Goal: Information Seeking & Learning: Learn about a topic

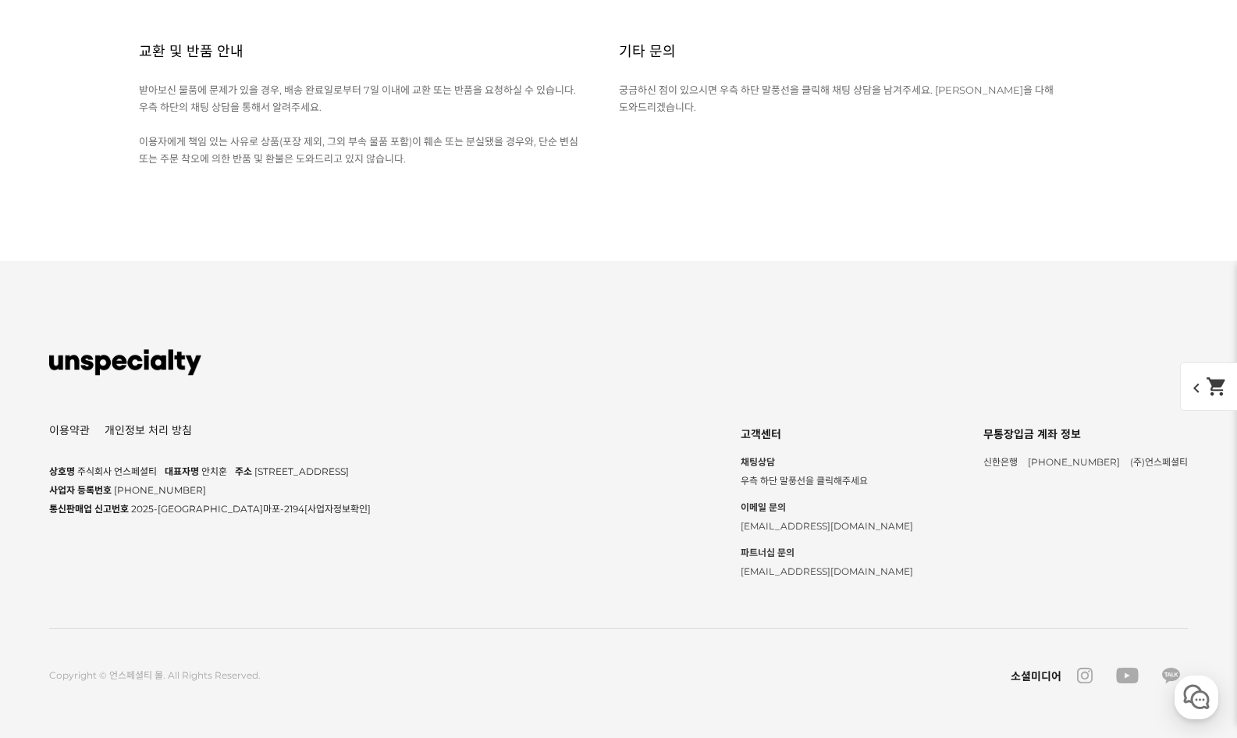
scroll to position [21486, 0]
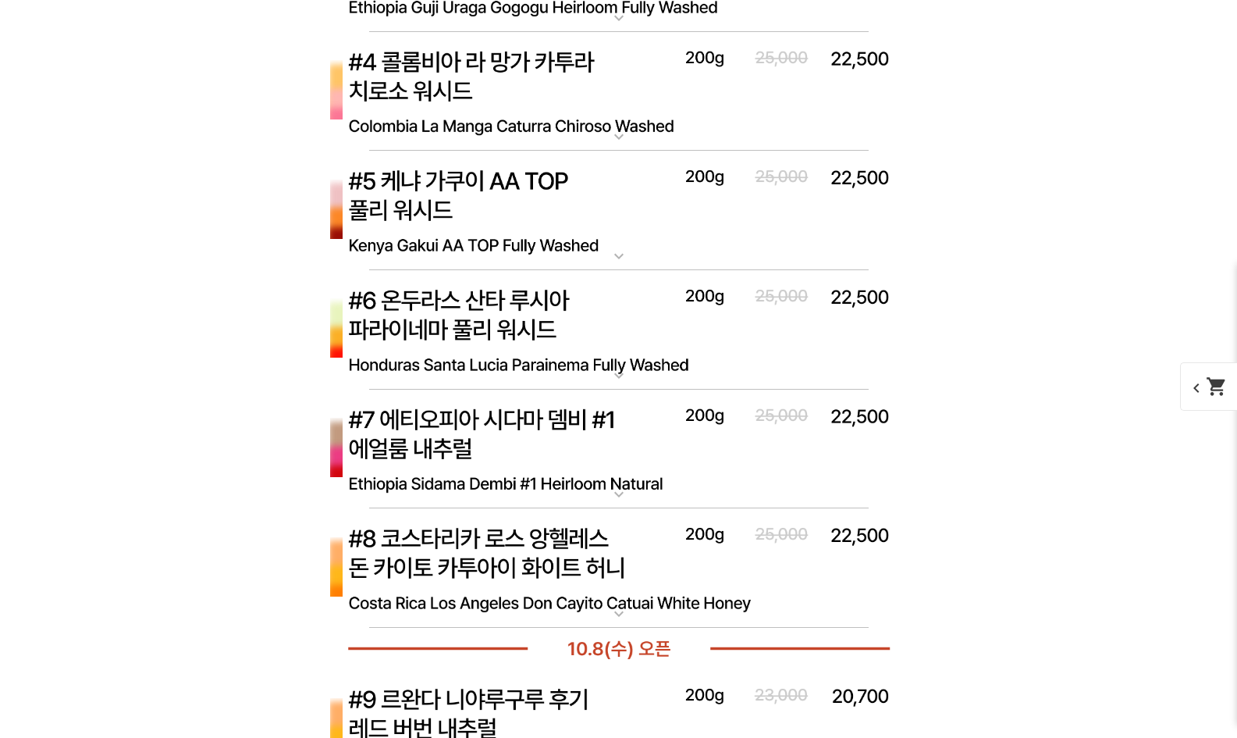
scroll to position [2597, 0]
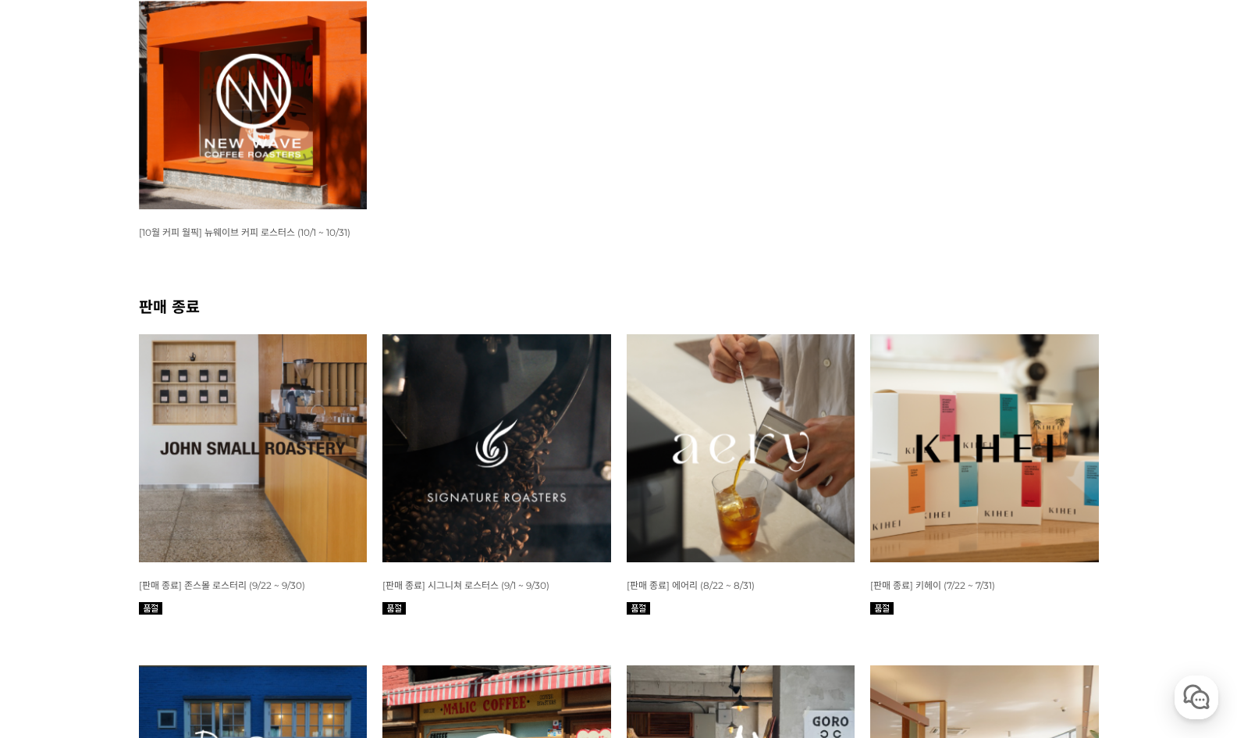
scroll to position [389, 0]
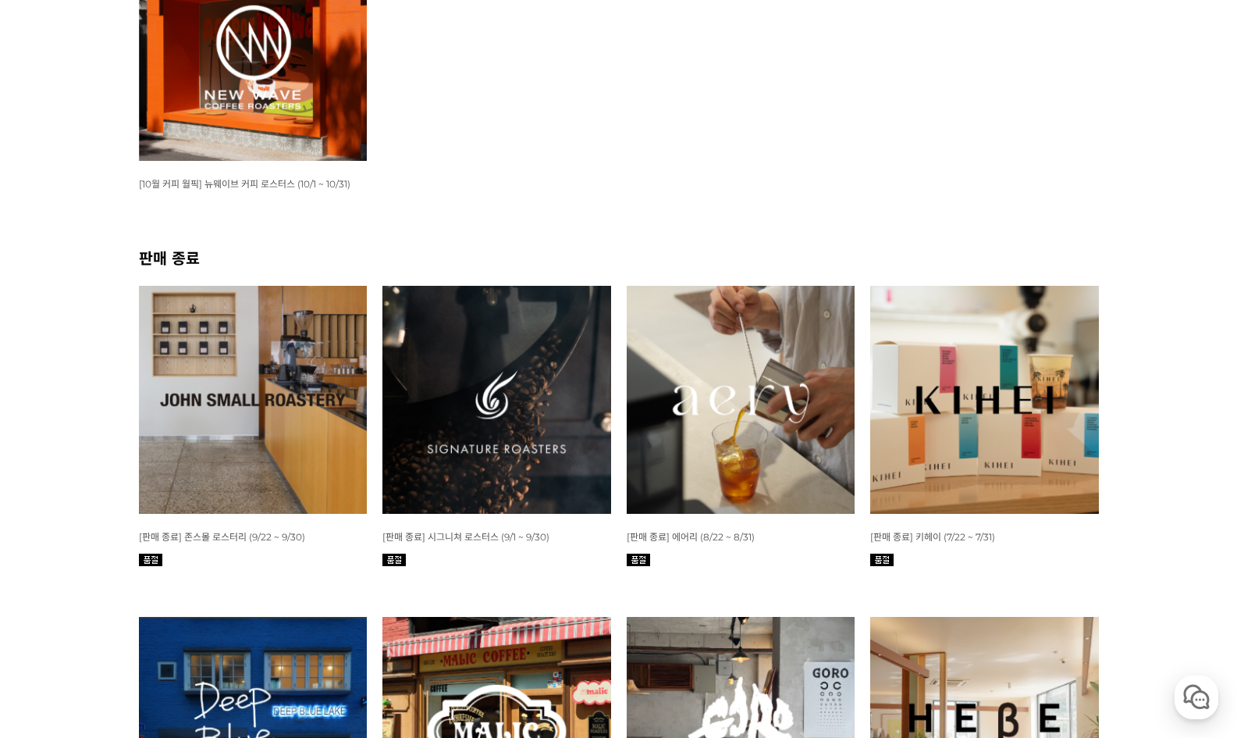
click at [710, 359] on img at bounding box center [741, 400] width 229 height 229
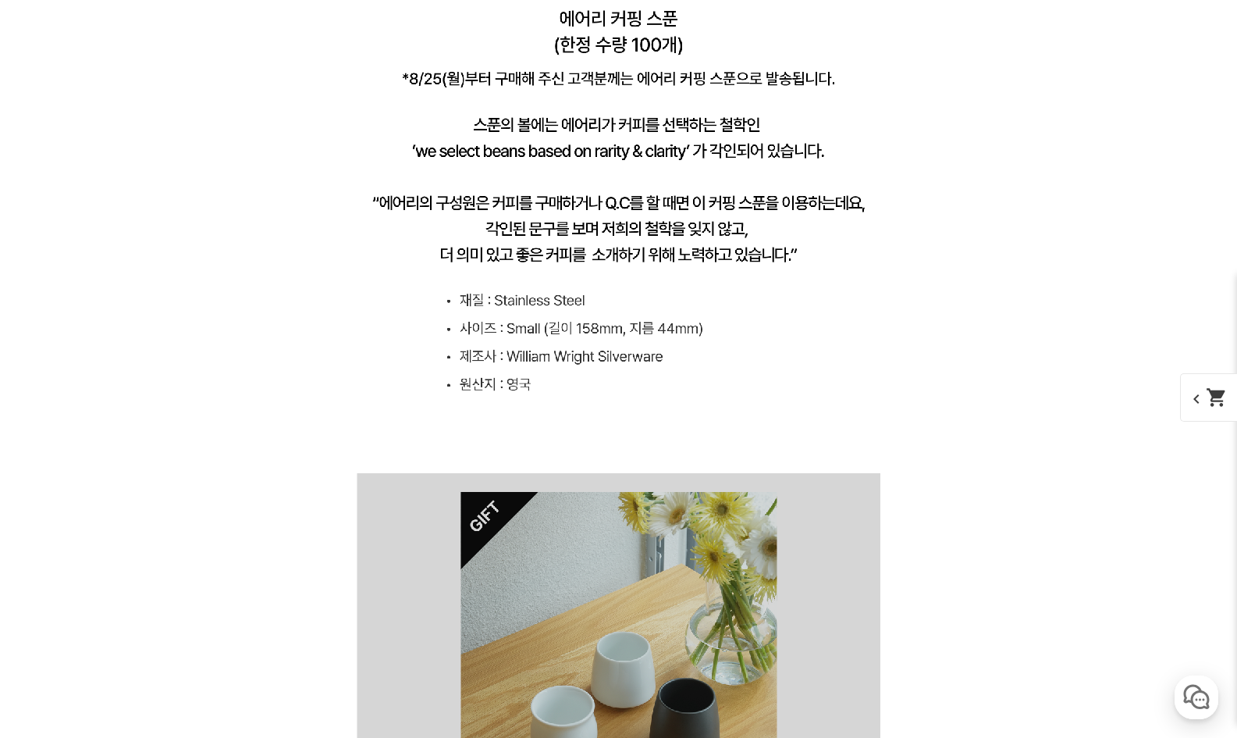
scroll to position [12034, 0]
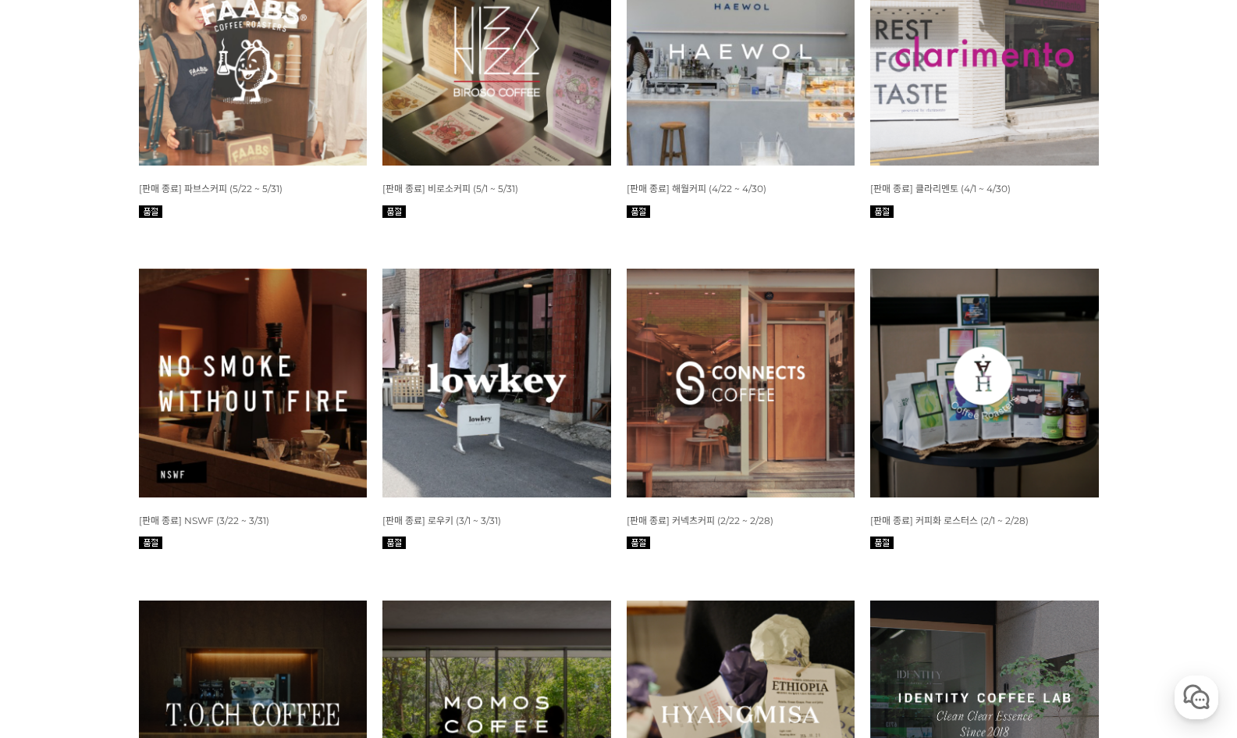
scroll to position [1310, 0]
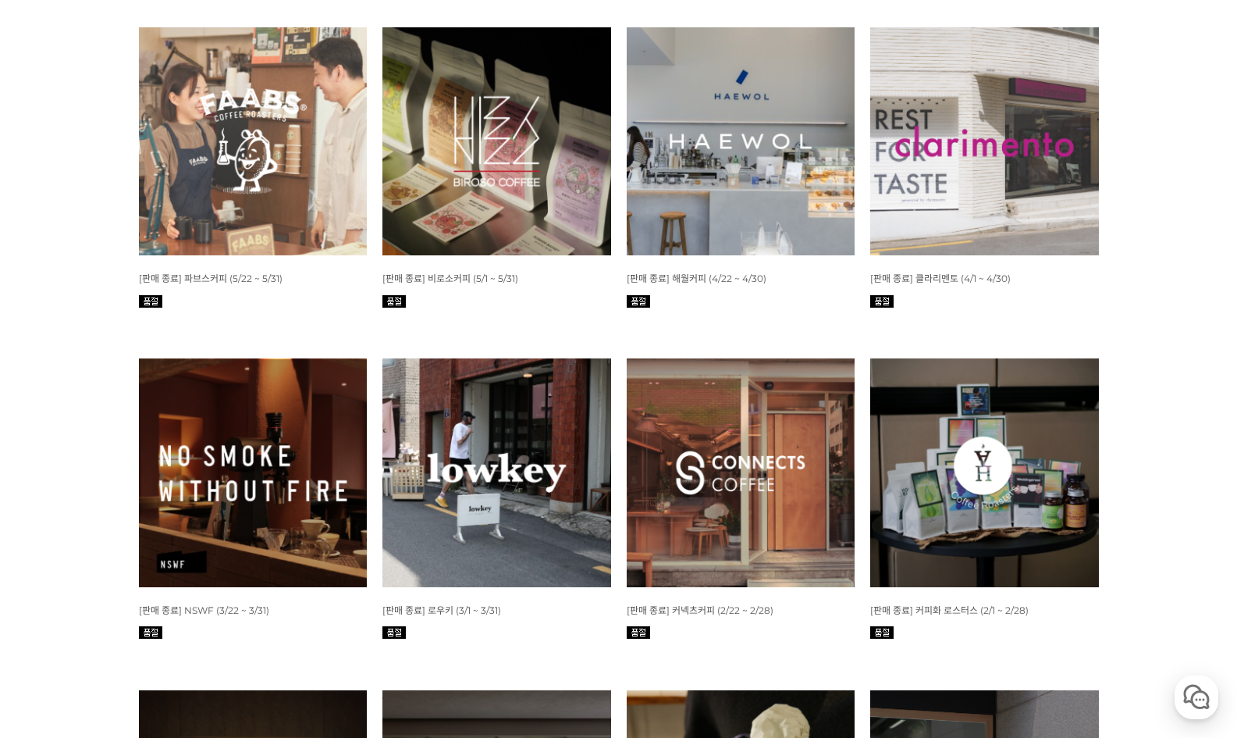
click at [934, 169] on img at bounding box center [984, 141] width 229 height 229
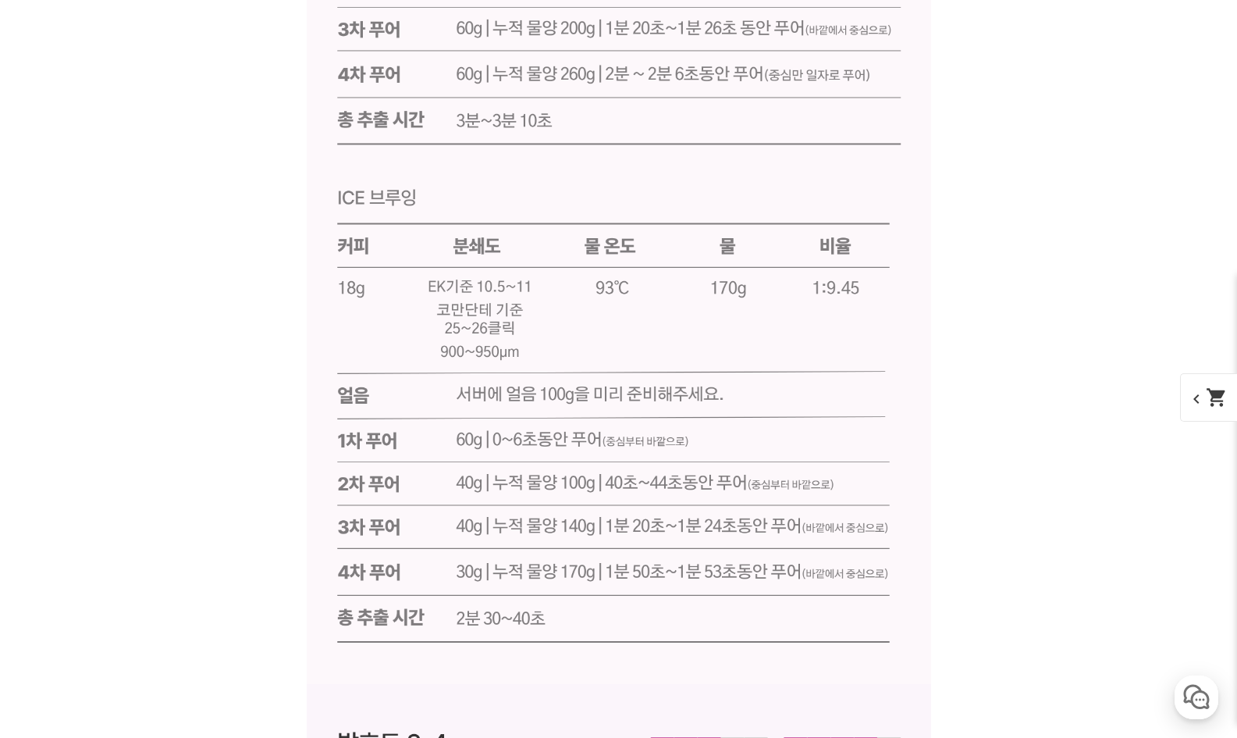
scroll to position [21479, 0]
